Goal: Transaction & Acquisition: Purchase product/service

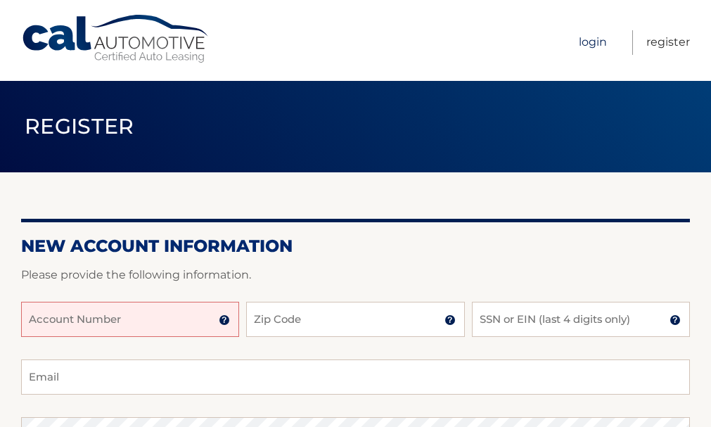
click at [595, 45] on link "Login" at bounding box center [593, 42] width 28 height 25
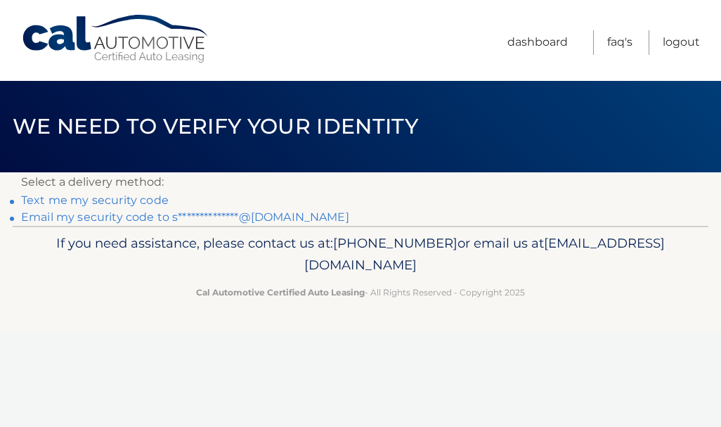
click at [148, 203] on link "Text me my security code" at bounding box center [95, 199] width 148 height 13
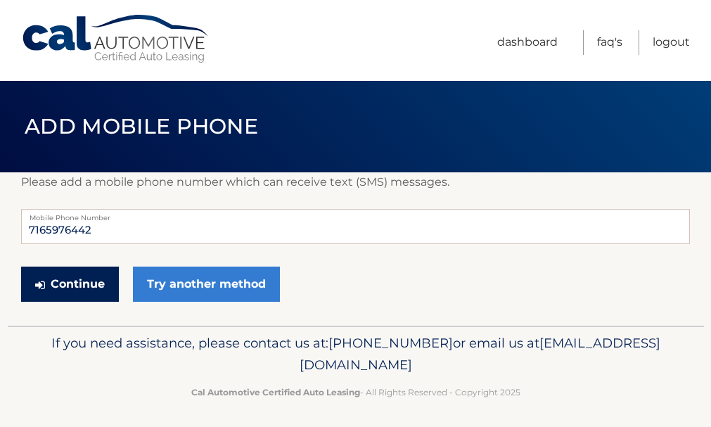
click at [81, 289] on button "Continue" at bounding box center [70, 283] width 98 height 35
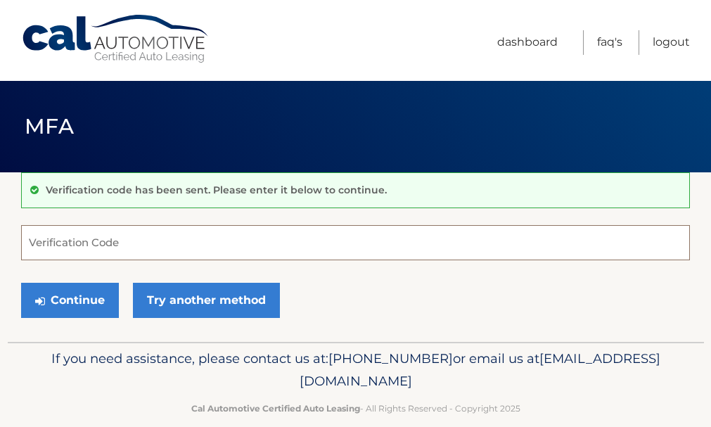
click at [81, 239] on input "Verification Code" at bounding box center [355, 242] width 669 height 35
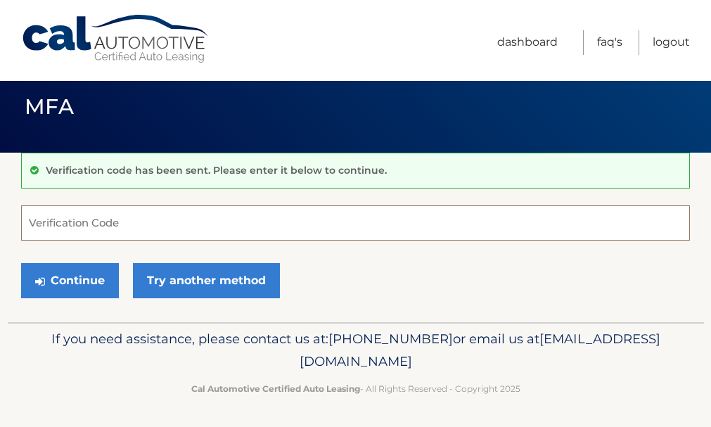
scroll to position [21, 0]
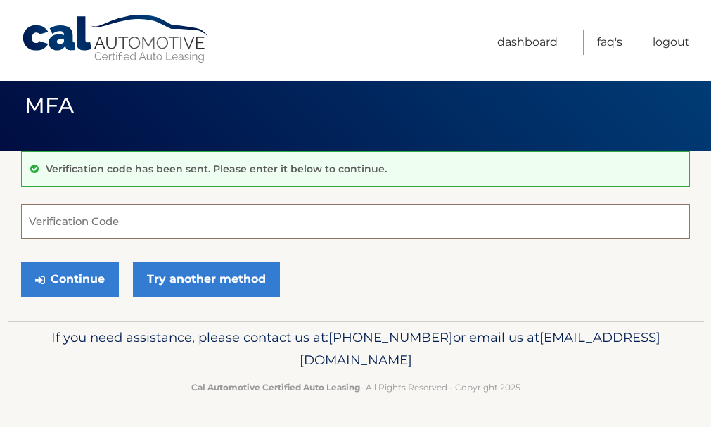
click at [73, 231] on input "Verification Code" at bounding box center [355, 221] width 669 height 35
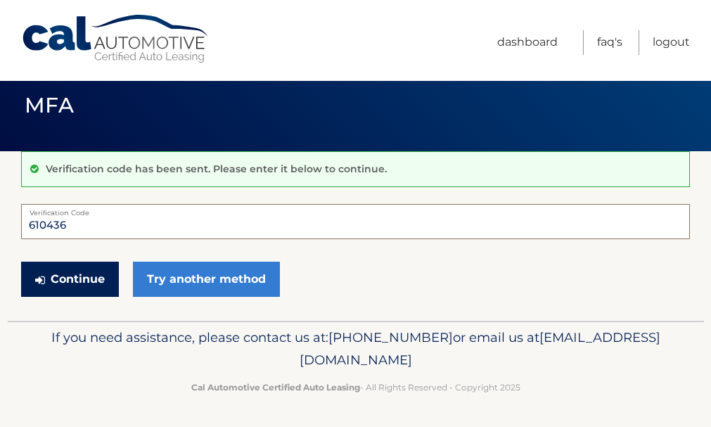
type input "610436"
click at [68, 284] on button "Continue" at bounding box center [70, 279] width 98 height 35
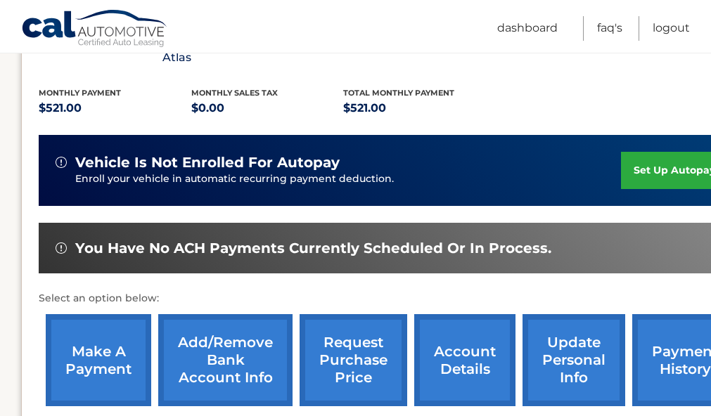
scroll to position [352, 0]
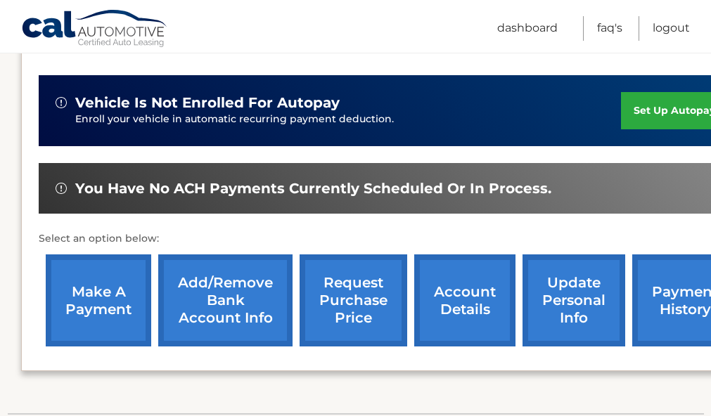
click at [98, 298] on link "make a payment" at bounding box center [98, 301] width 105 height 92
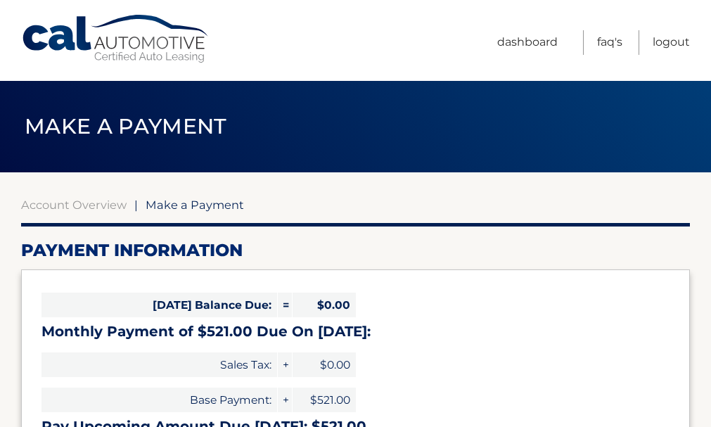
select select "MGI1OWRmMDMtMjI3Ni00MWViLWEwNjQtZGY2ODFlYjMxOWUw"
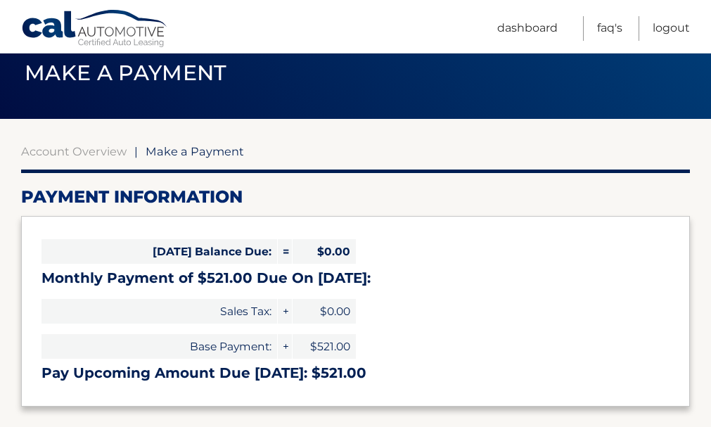
scroll to position [70, 0]
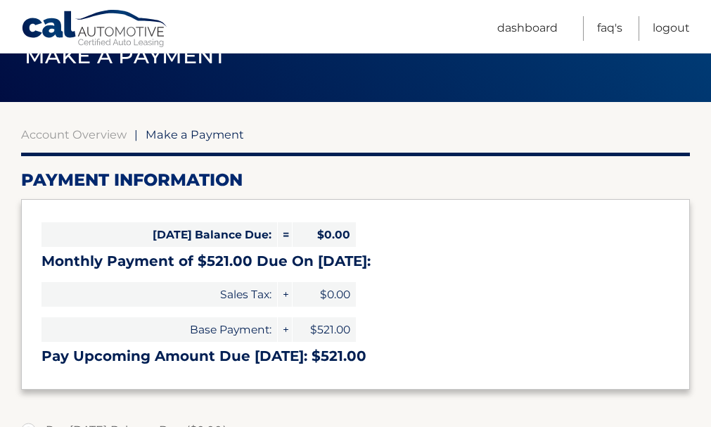
click at [476, 364] on h3 "Pay Upcoming Amount Due [DATE]: $521.00" at bounding box center [355, 356] width 628 height 18
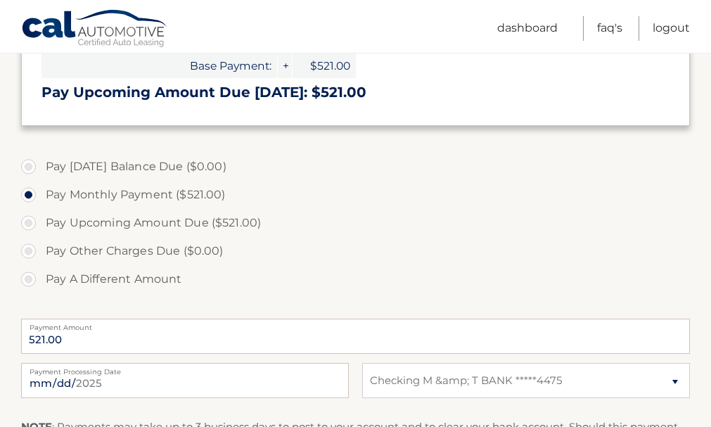
scroll to position [352, 0]
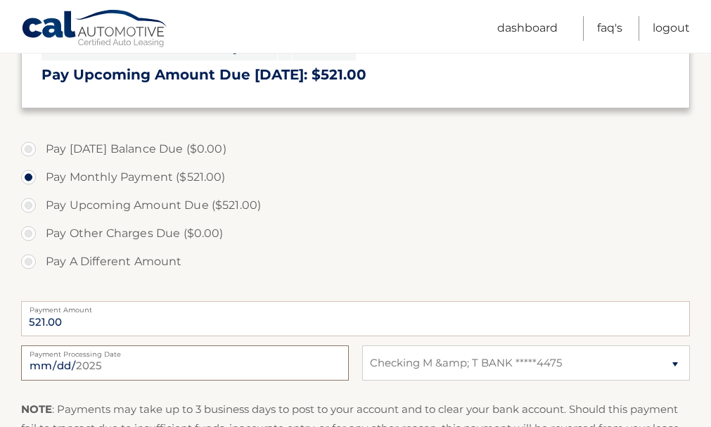
click at [73, 368] on input "2025-08-14" at bounding box center [185, 362] width 328 height 35
type input "2025-08-22"
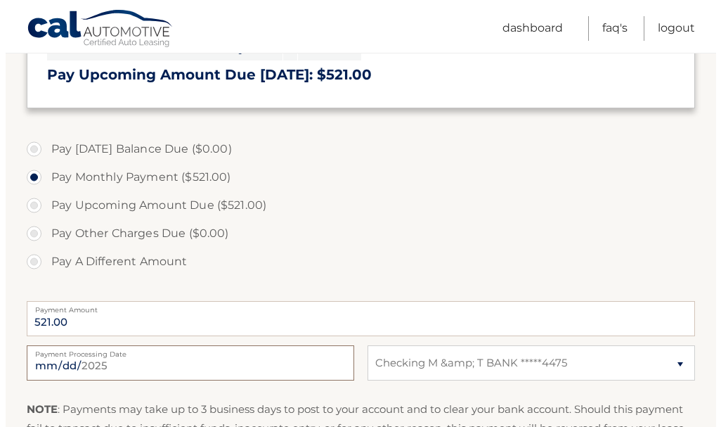
scroll to position [492, 0]
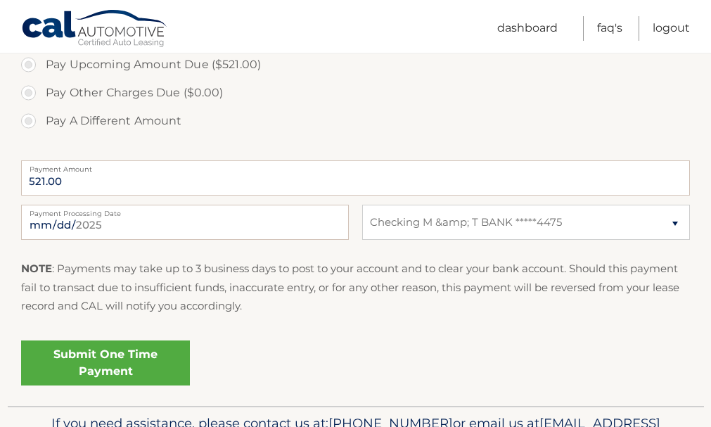
click at [148, 357] on link "Submit One Time Payment" at bounding box center [105, 362] width 169 height 45
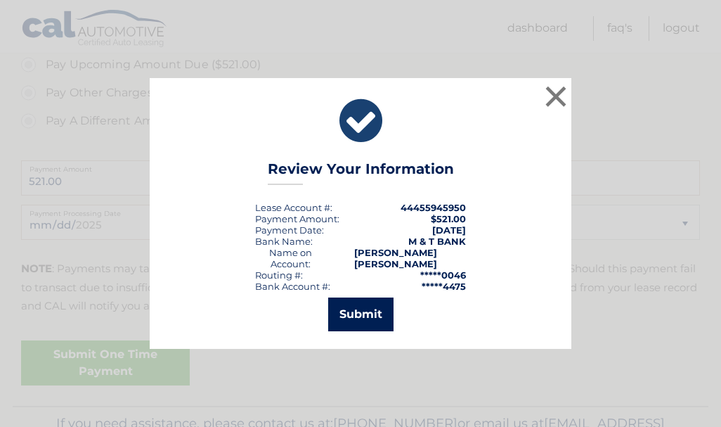
click at [347, 314] on button "Submit" at bounding box center [360, 314] width 65 height 34
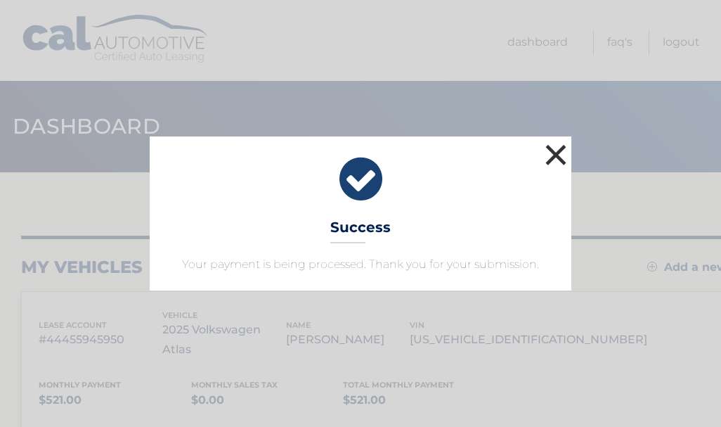
click at [556, 156] on button "×" at bounding box center [556, 155] width 28 height 28
